Goal: Task Accomplishment & Management: Manage account settings

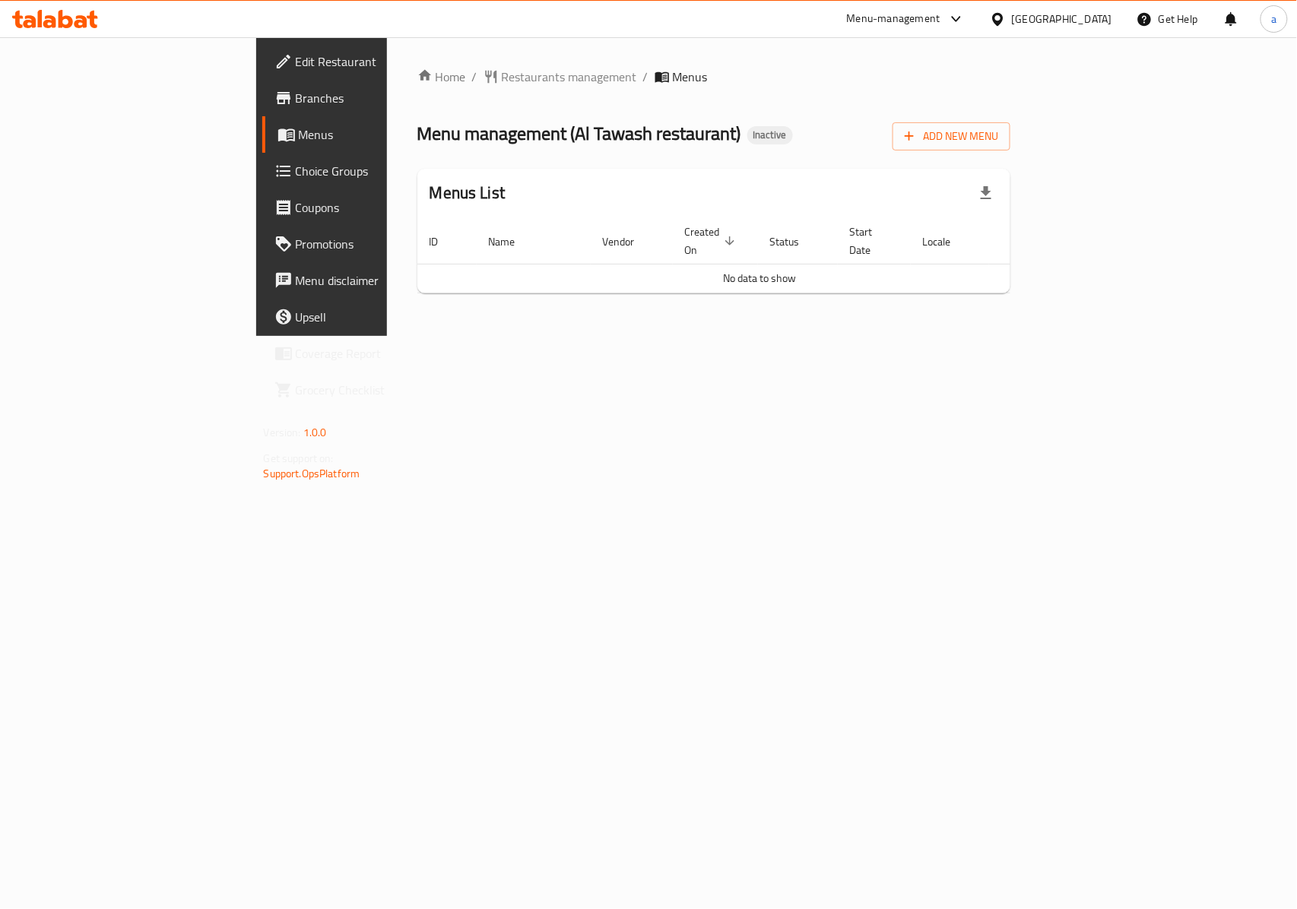
click at [299, 134] on span "Menus" at bounding box center [380, 134] width 162 height 18
